Goal: Navigation & Orientation: Understand site structure

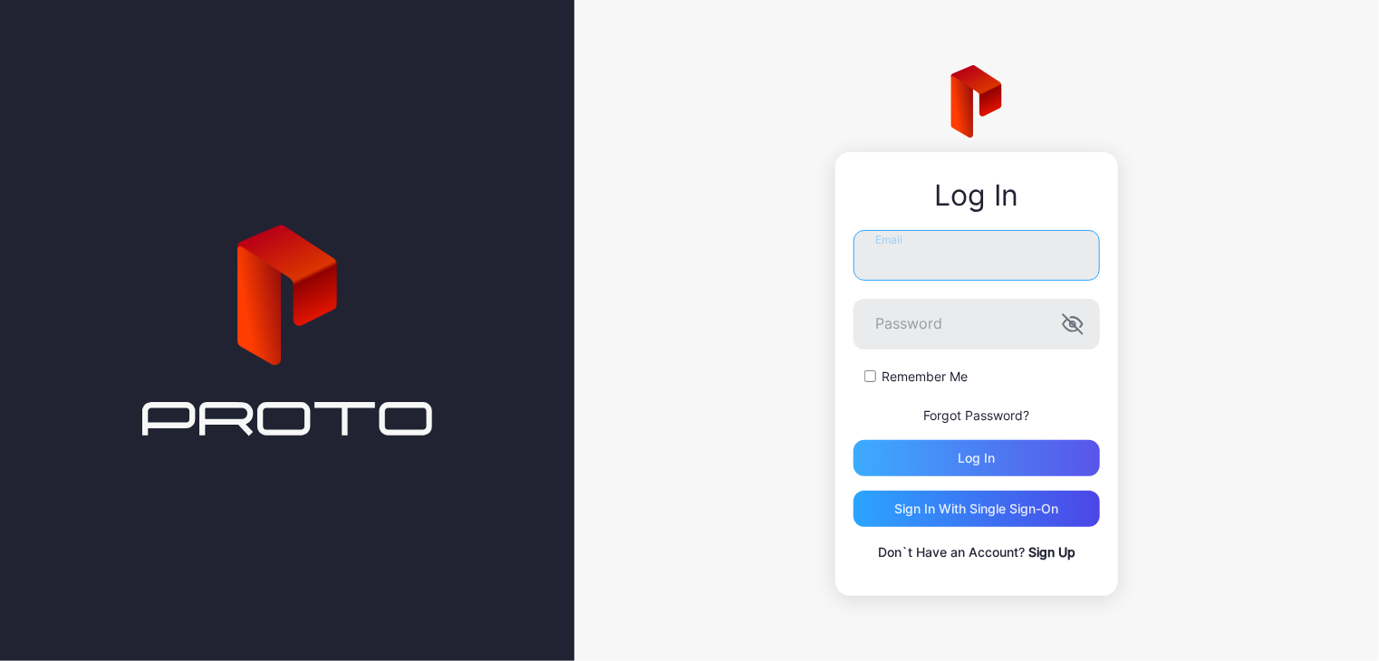
type input "**********"
click at [973, 454] on div "Log in" at bounding box center [976, 458] width 37 height 14
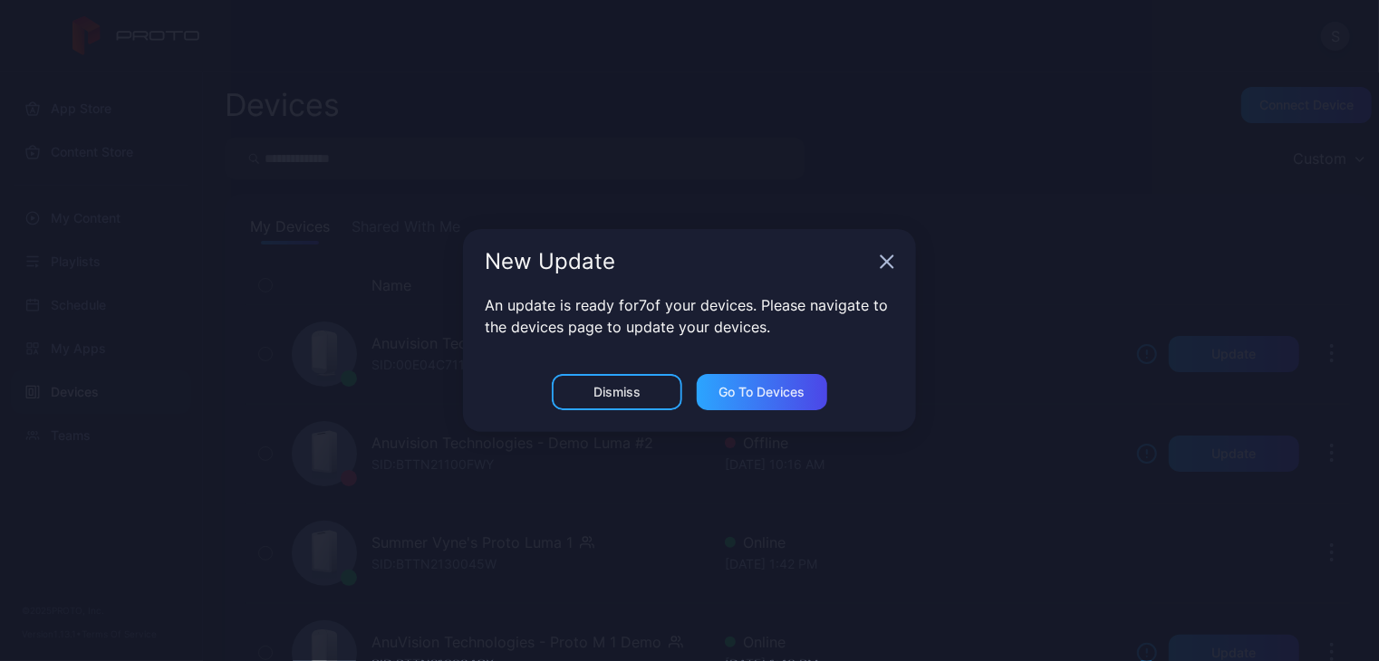
click at [885, 263] on icon "button" at bounding box center [887, 262] width 12 height 12
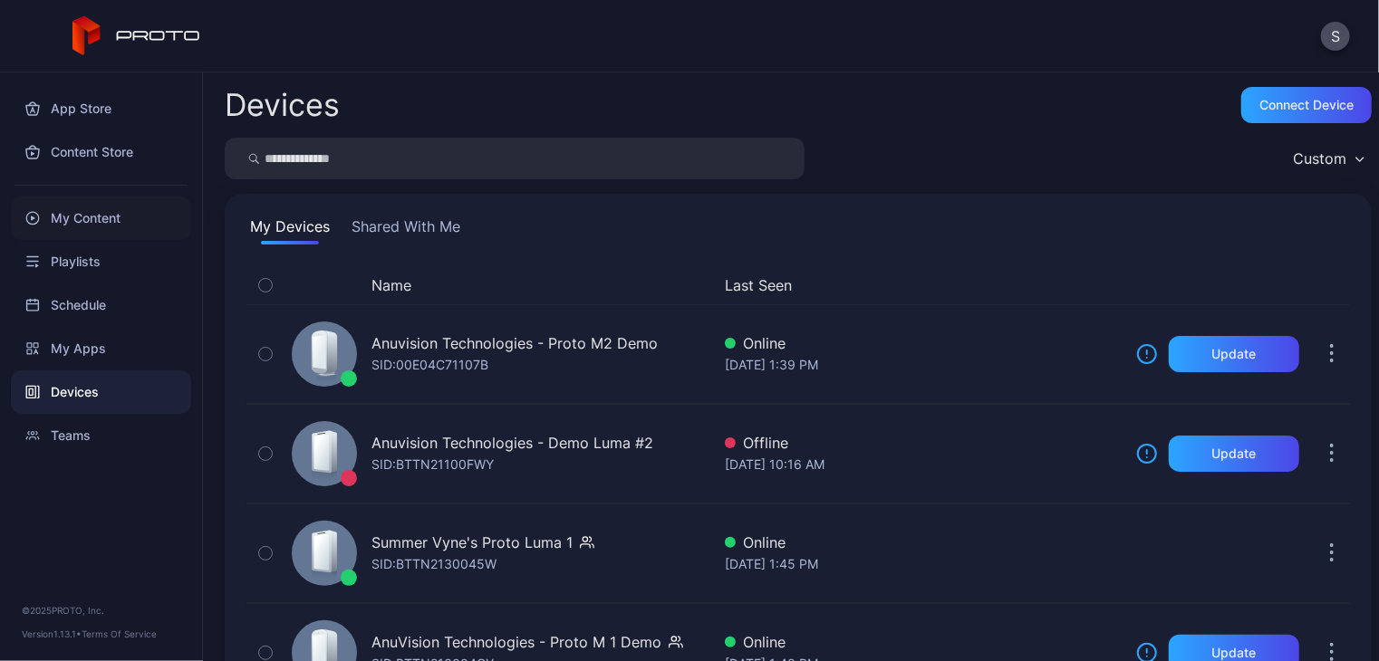
click at [85, 219] on div "My Content" at bounding box center [101, 218] width 180 height 43
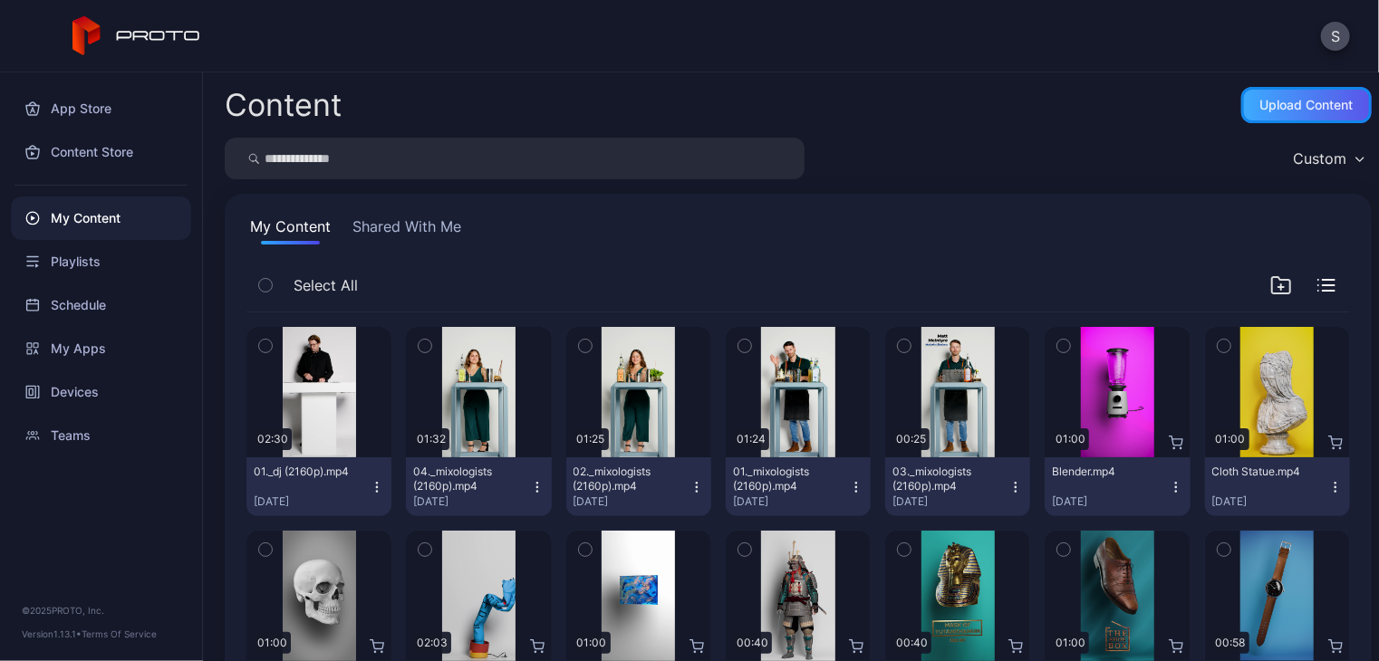
click at [1265, 110] on div "Upload Content" at bounding box center [1306, 105] width 93 height 14
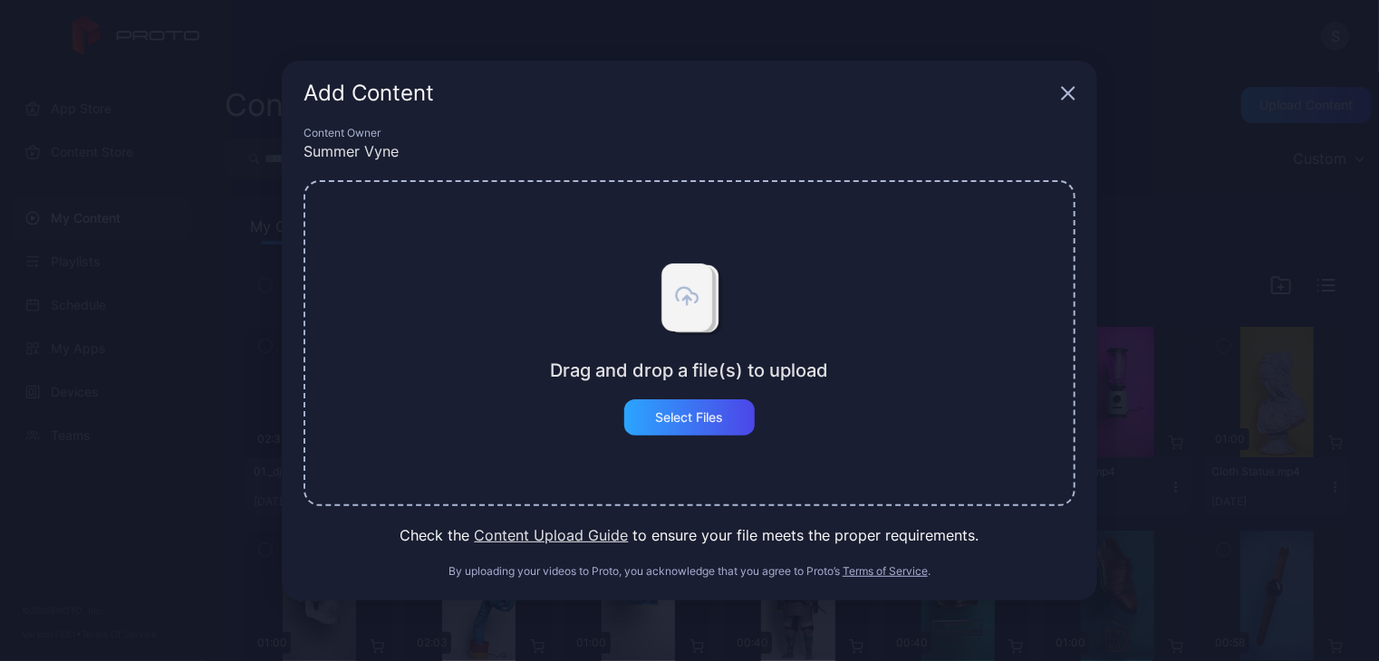
click at [1071, 88] on icon "button" at bounding box center [1068, 93] width 14 height 14
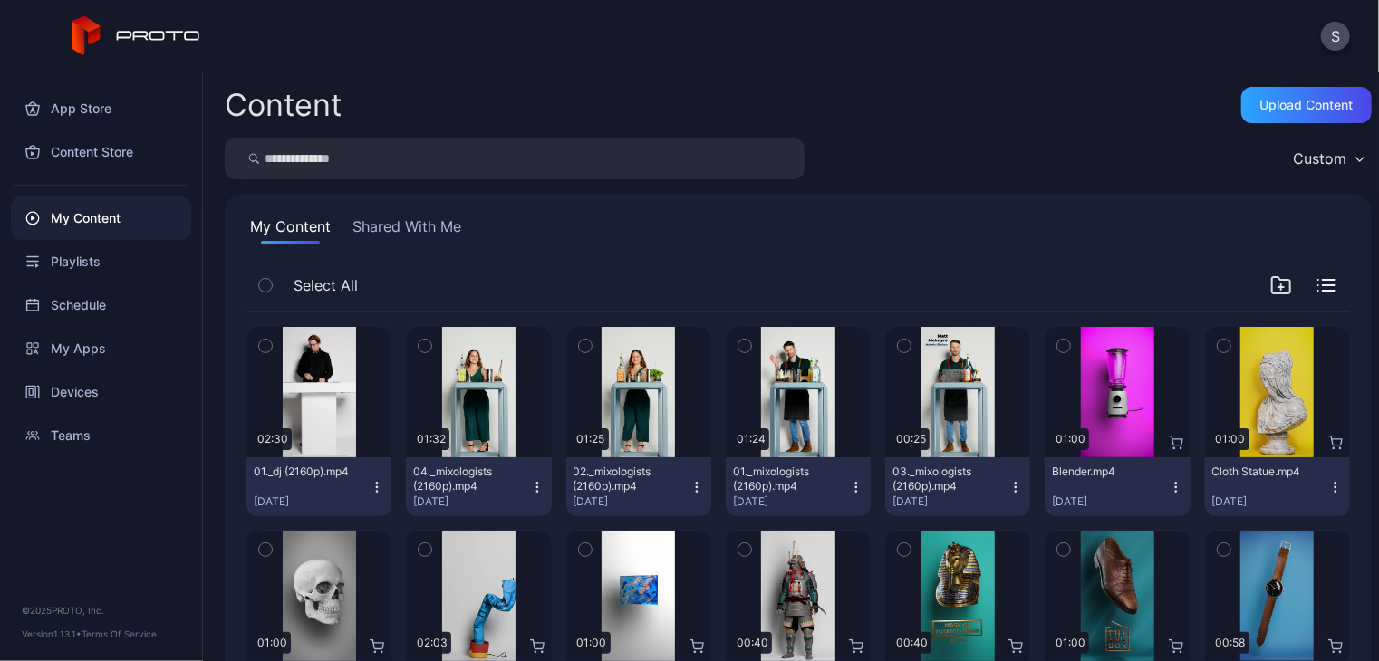
click at [396, 228] on button "Shared With Me" at bounding box center [407, 230] width 116 height 29
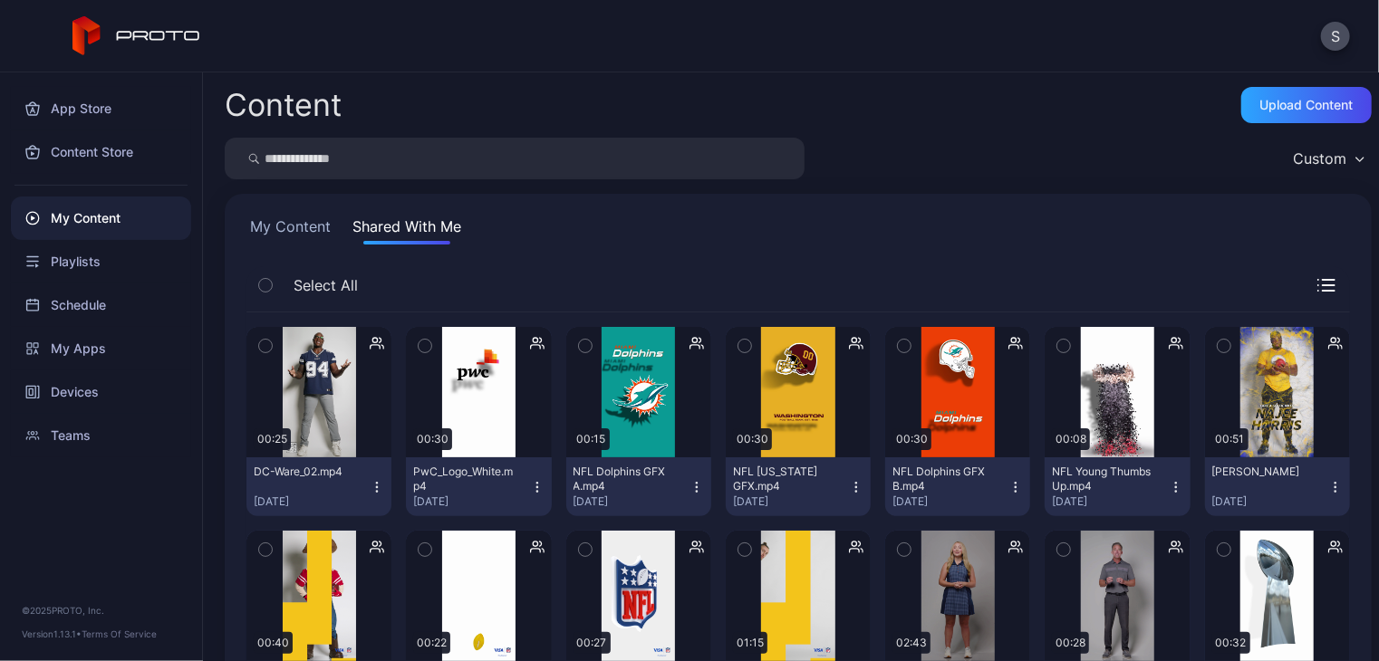
click at [288, 222] on button "My Content" at bounding box center [290, 230] width 88 height 29
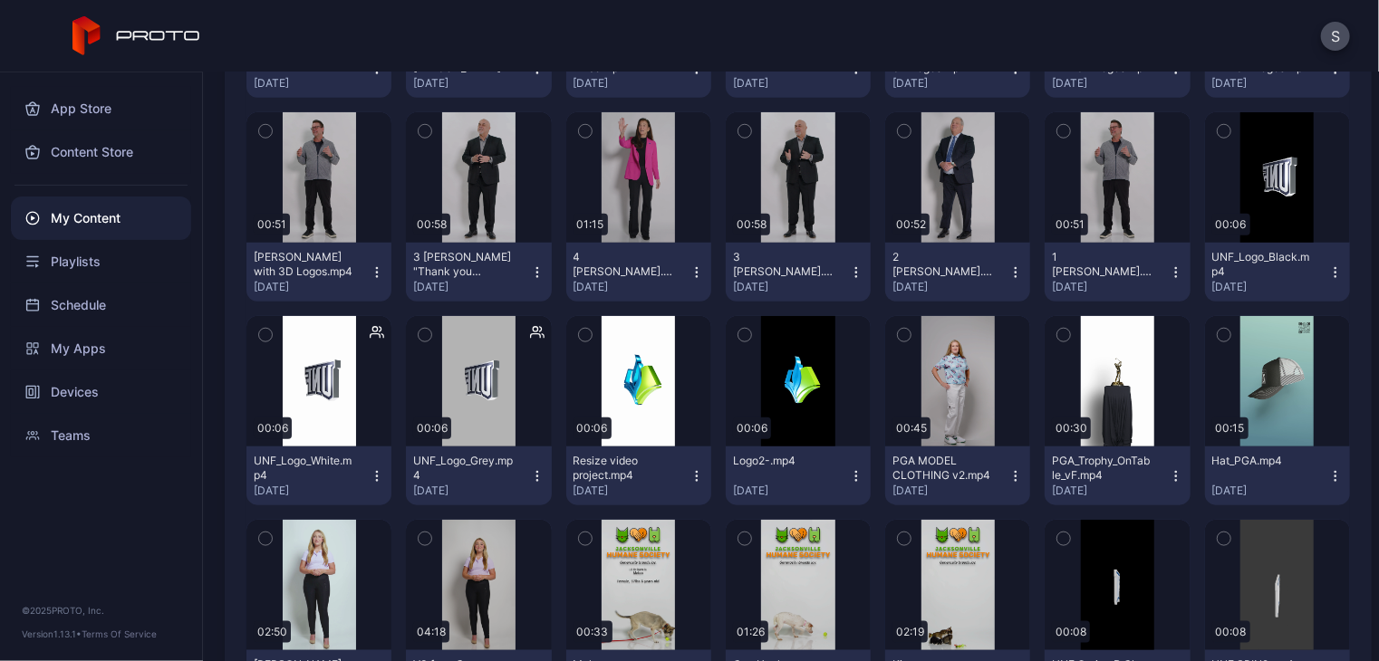
scroll to position [937, 0]
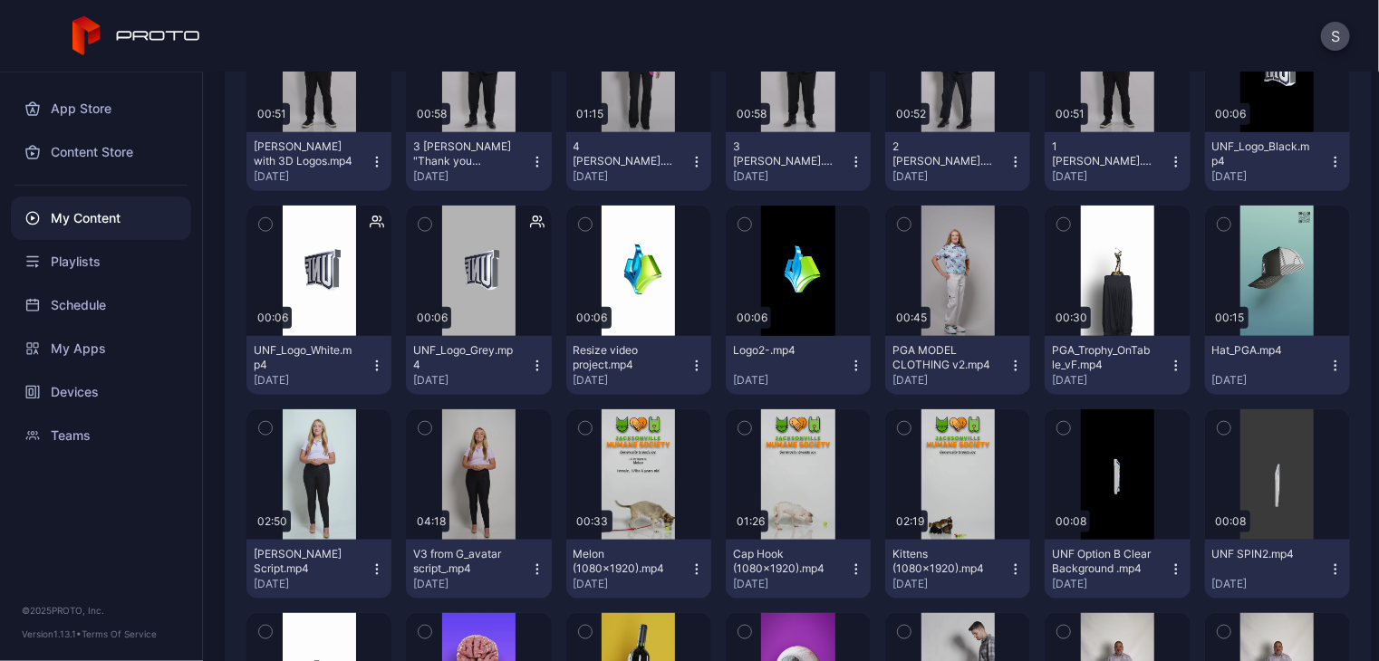
click at [256, 228] on button "button" at bounding box center [265, 225] width 38 height 38
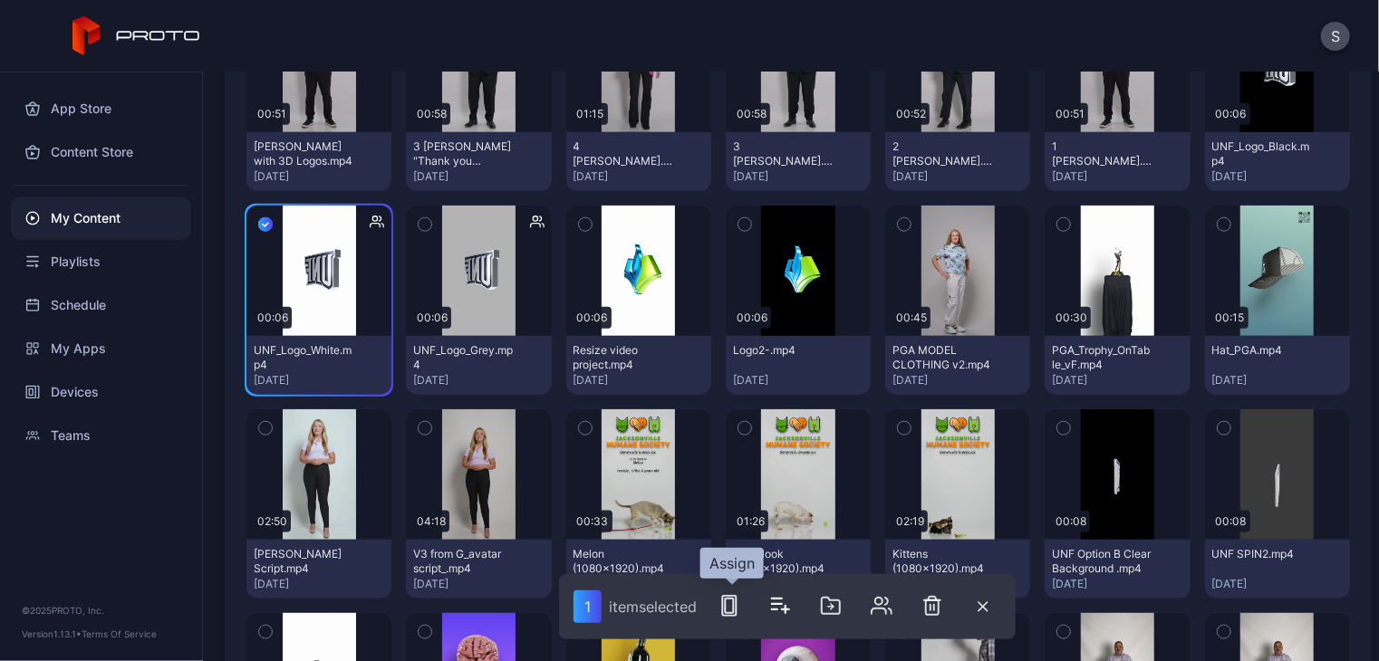
click at [732, 611] on icon "button" at bounding box center [729, 606] width 22 height 22
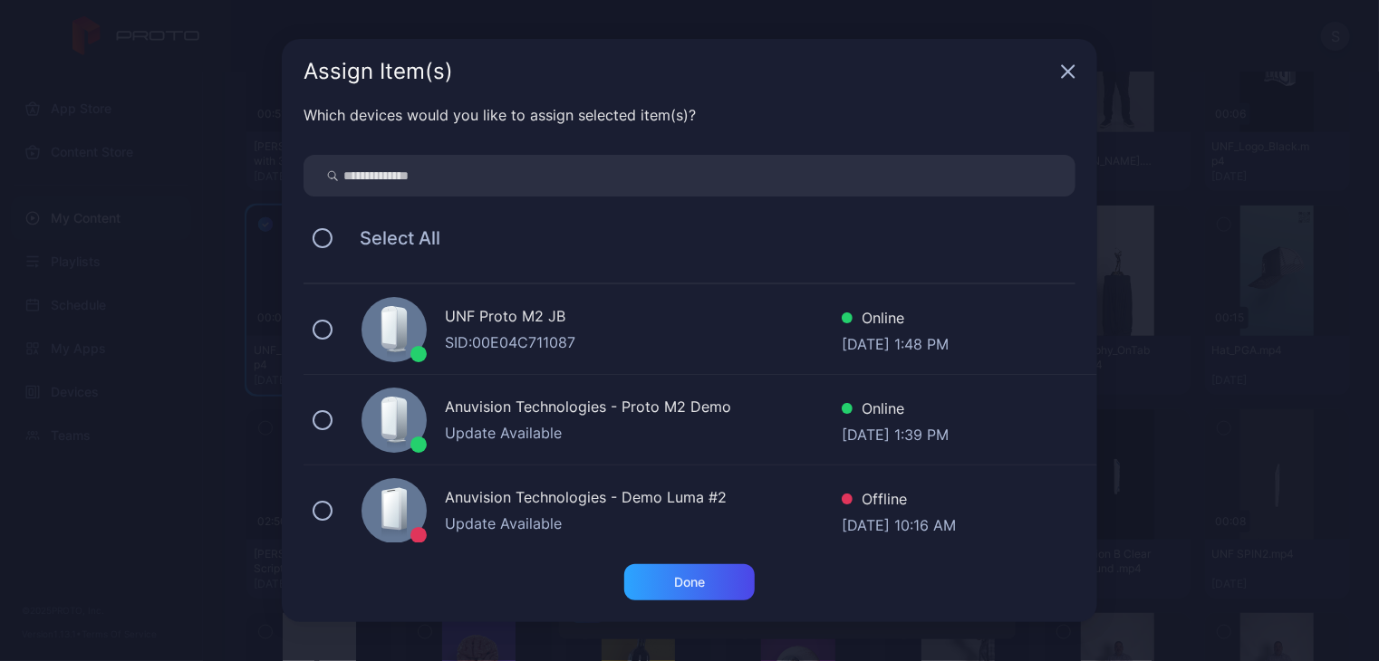
click at [1062, 72] on icon "button" at bounding box center [1068, 71] width 14 height 14
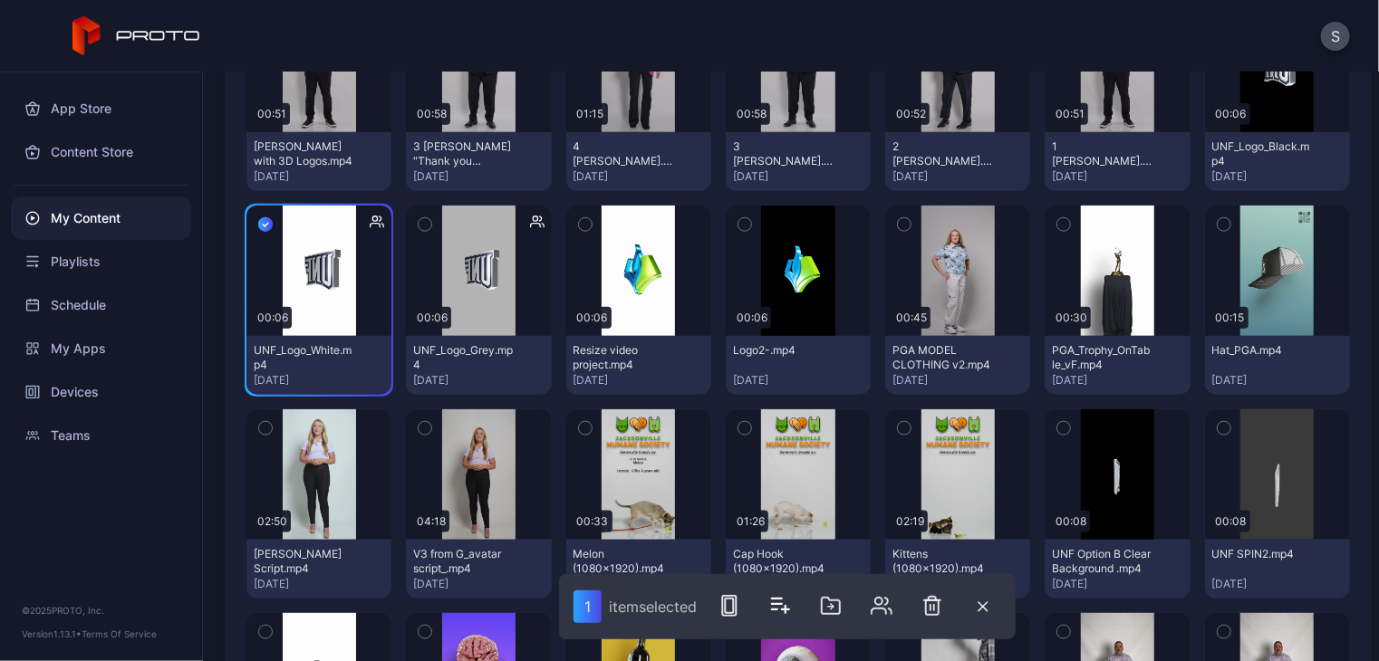
click at [260, 223] on icon "button" at bounding box center [265, 225] width 14 height 20
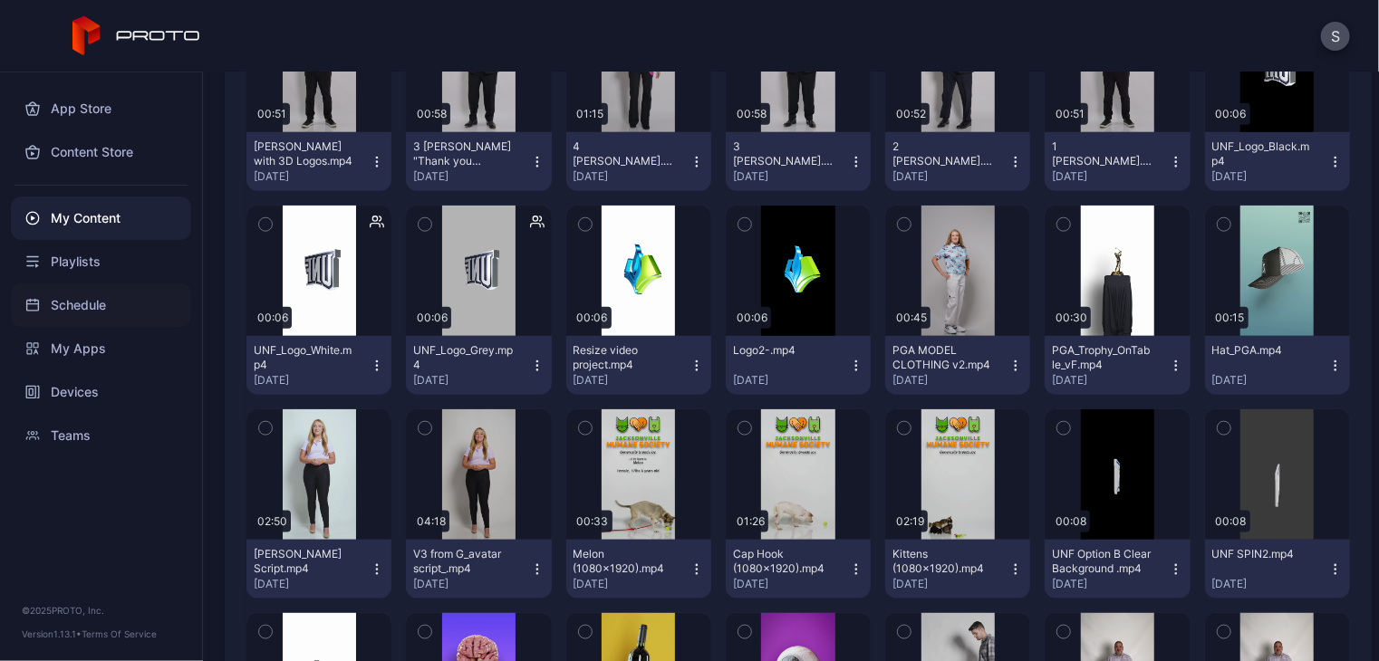
click at [77, 299] on div "Schedule" at bounding box center [101, 304] width 180 height 43
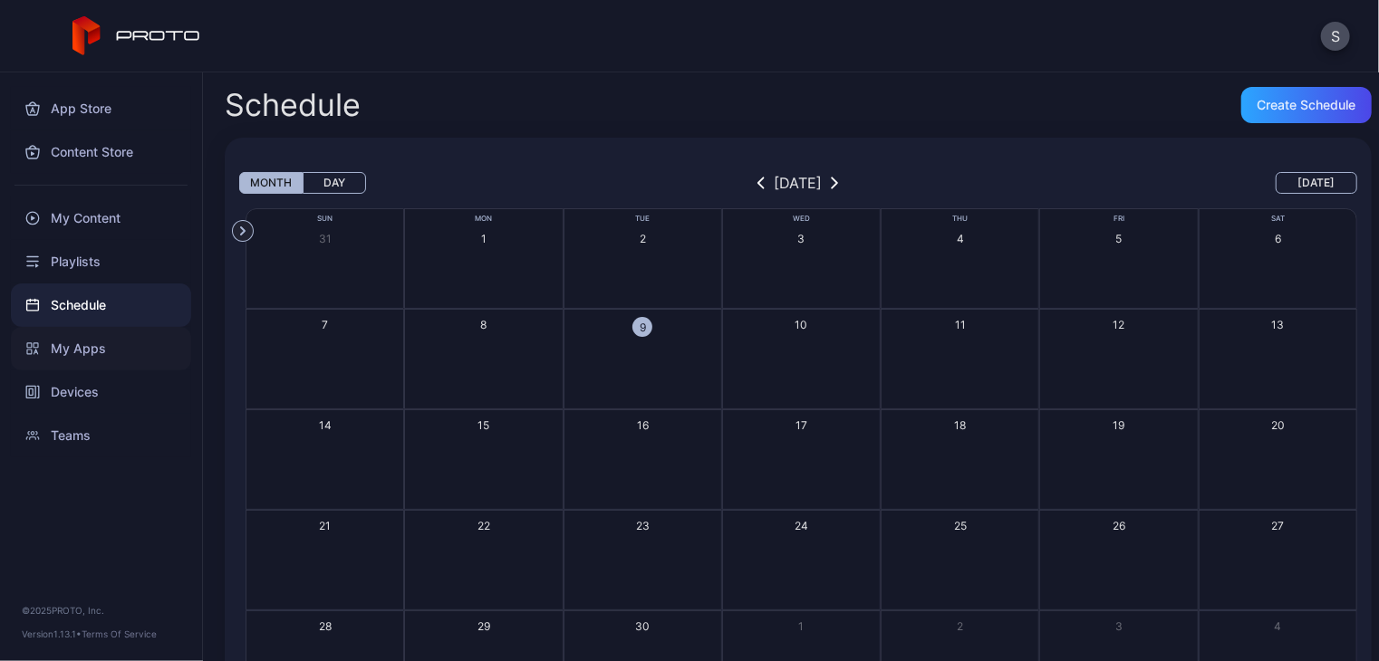
click at [63, 349] on div "My Apps" at bounding box center [101, 348] width 180 height 43
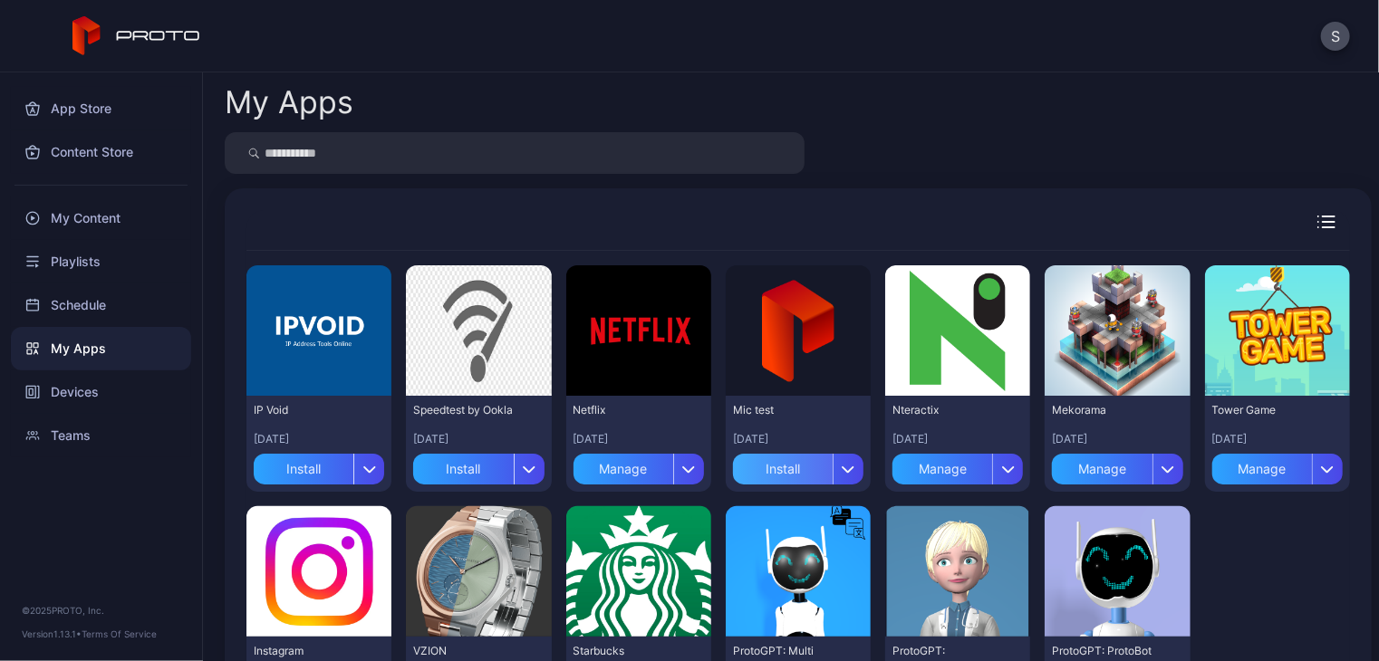
scroll to position [123, 0]
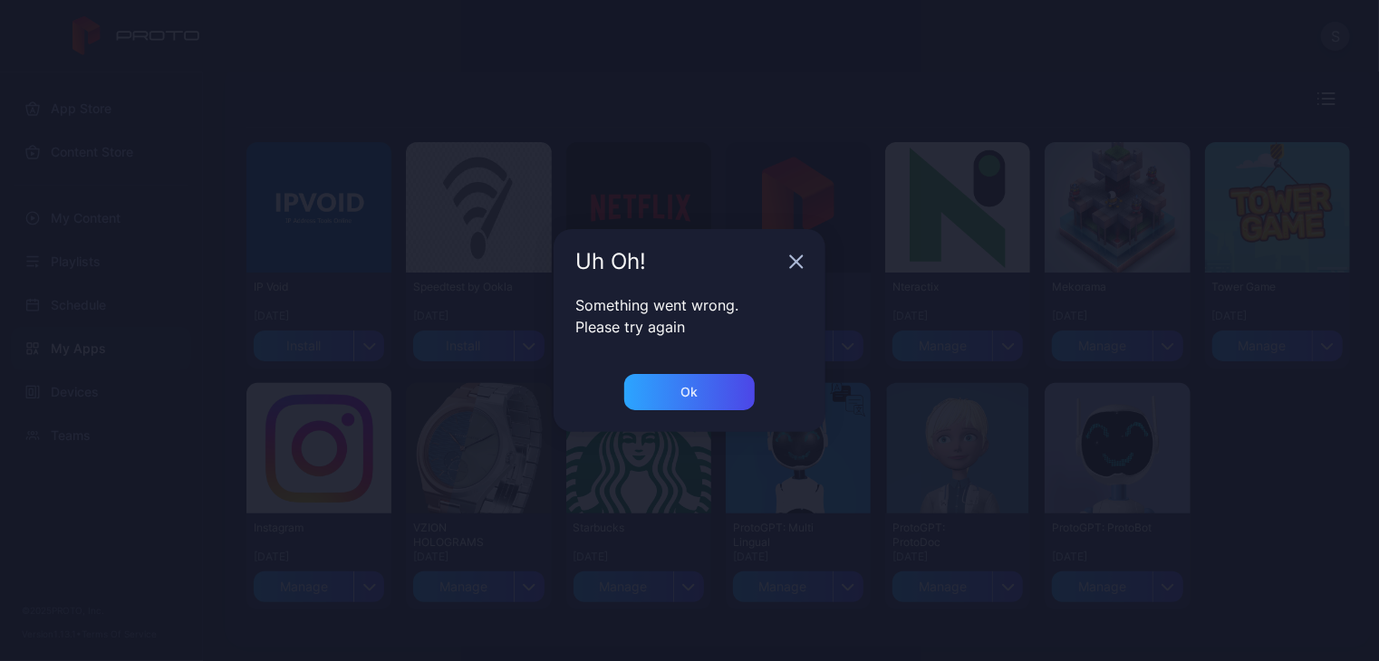
click at [798, 257] on icon "button" at bounding box center [796, 262] width 14 height 14
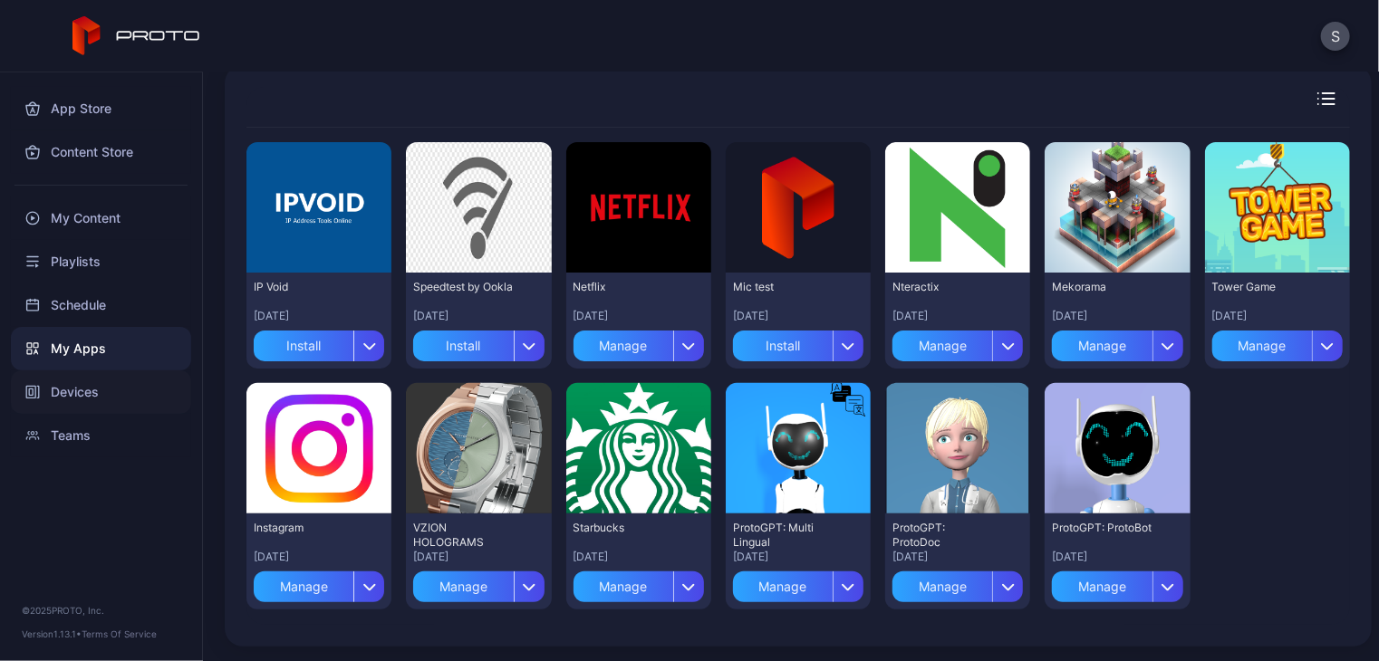
click at [55, 403] on div "Devices" at bounding box center [101, 391] width 180 height 43
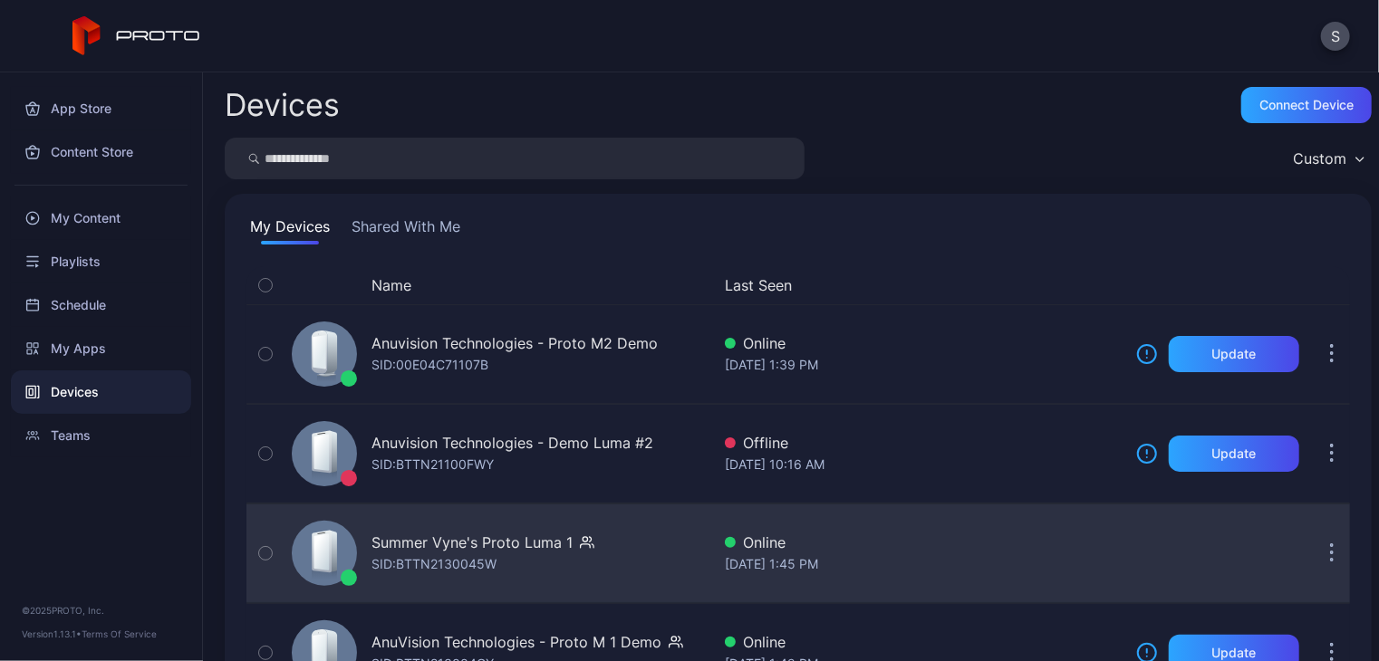
scroll to position [176, 0]
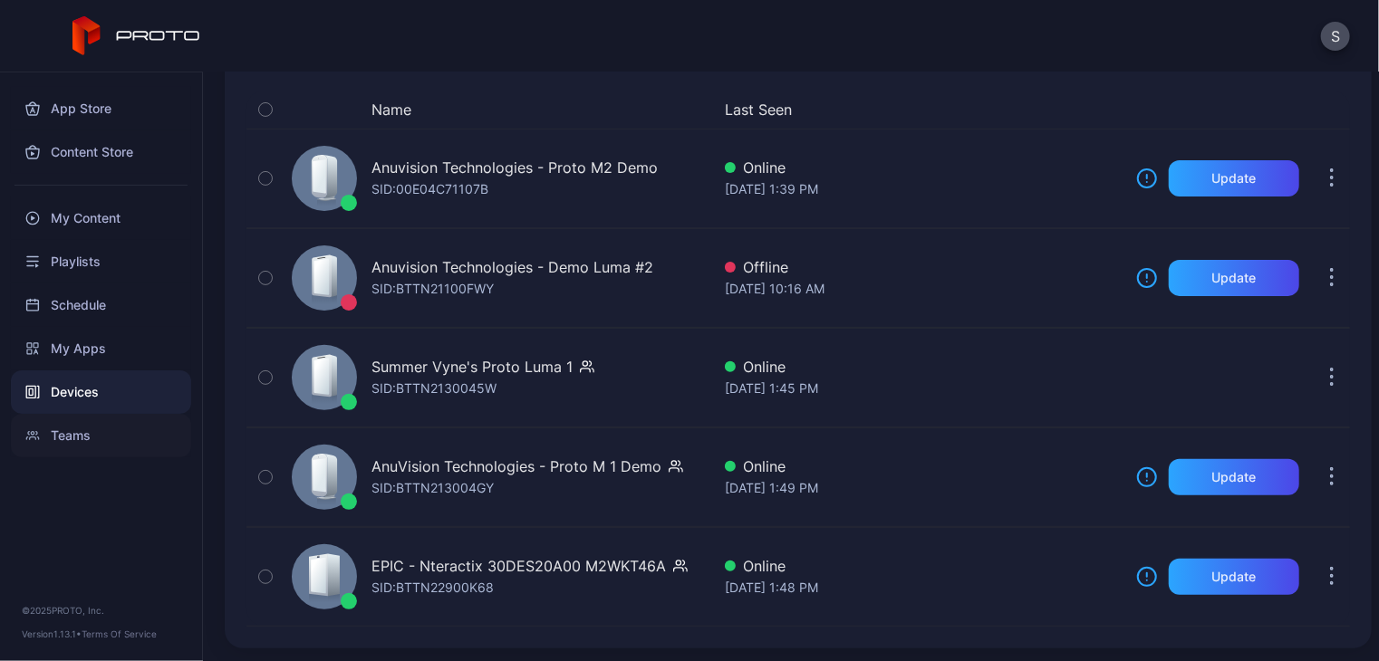
click at [65, 439] on div "Teams" at bounding box center [101, 435] width 180 height 43
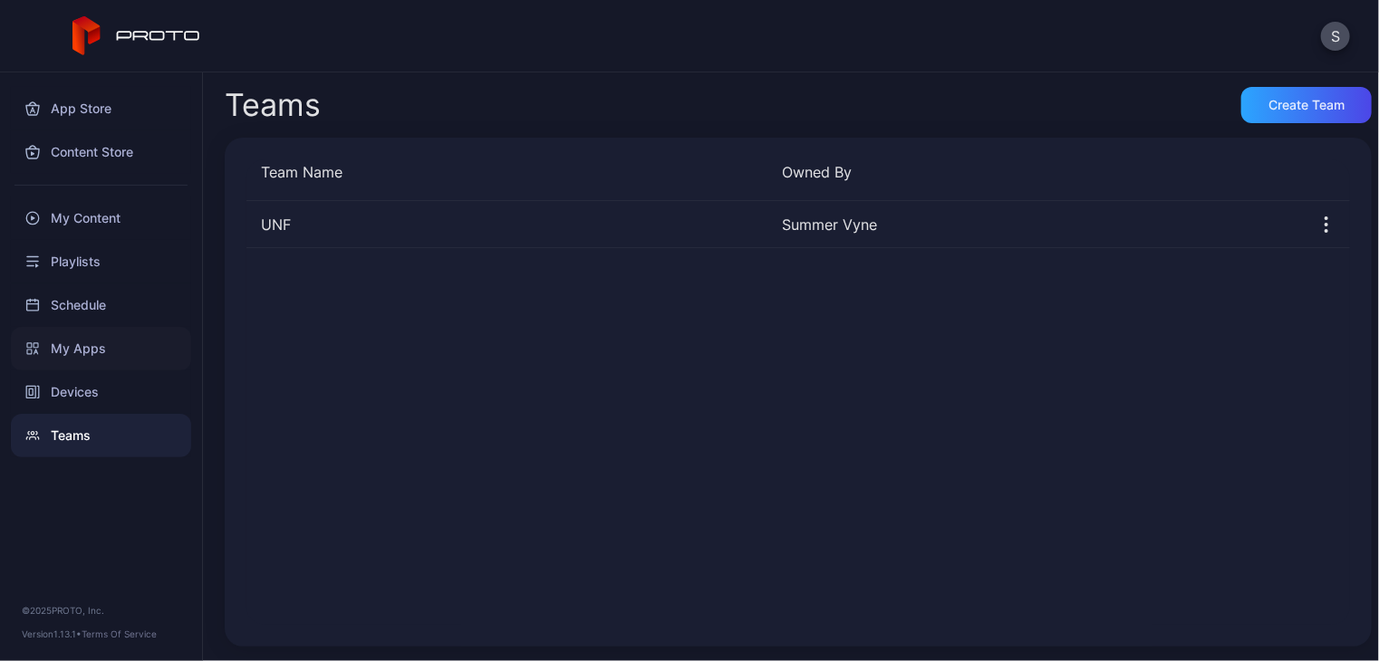
click at [80, 360] on div "My Apps" at bounding box center [101, 348] width 180 height 43
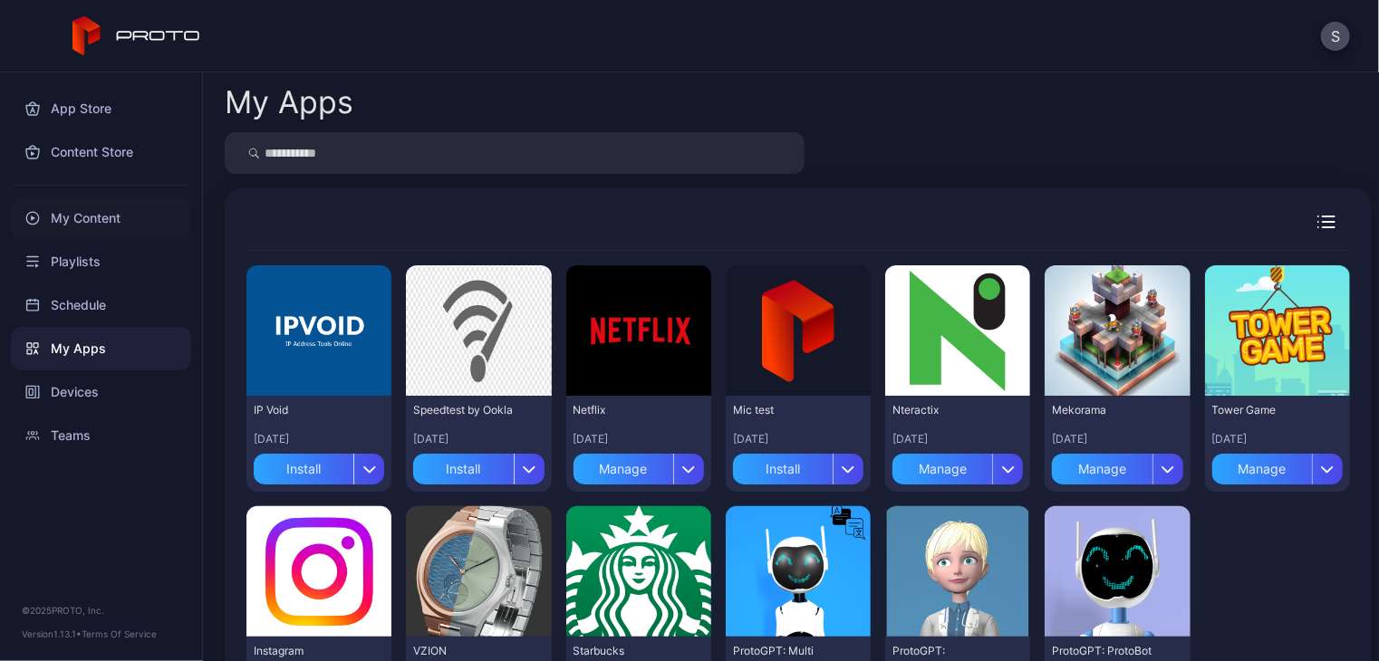
click at [76, 214] on div "My Content" at bounding box center [101, 218] width 180 height 43
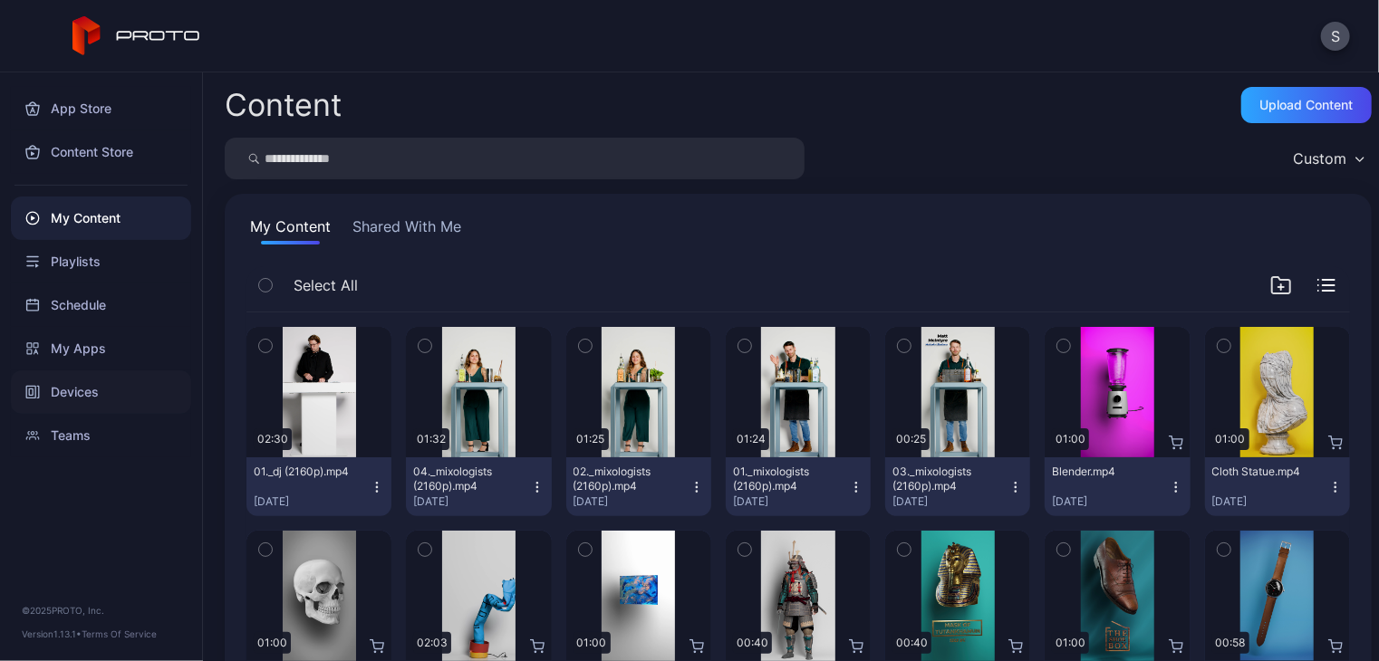
click at [71, 392] on div "Devices" at bounding box center [101, 391] width 180 height 43
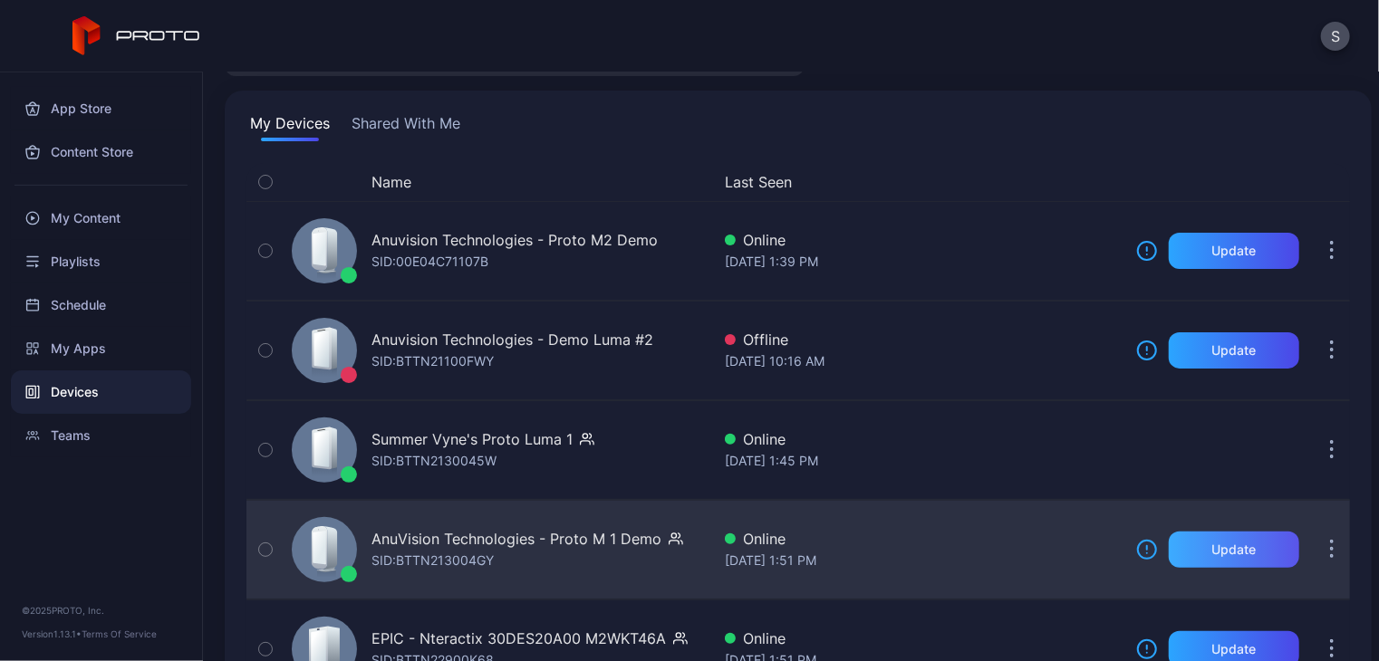
scroll to position [176, 0]
